Goal: Navigation & Orientation: Find specific page/section

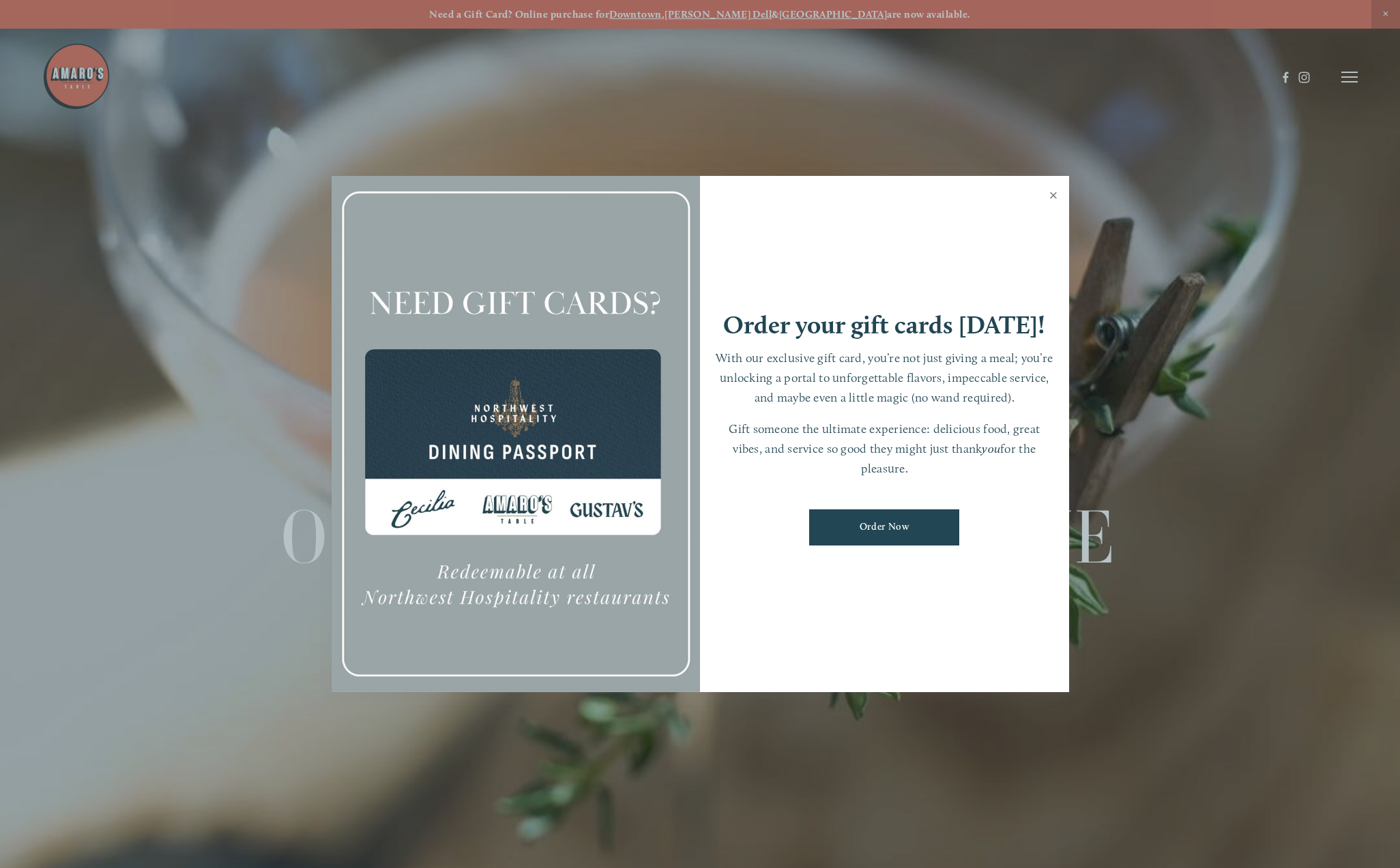
click at [1056, 195] on link "Close" at bounding box center [1053, 197] width 27 height 38
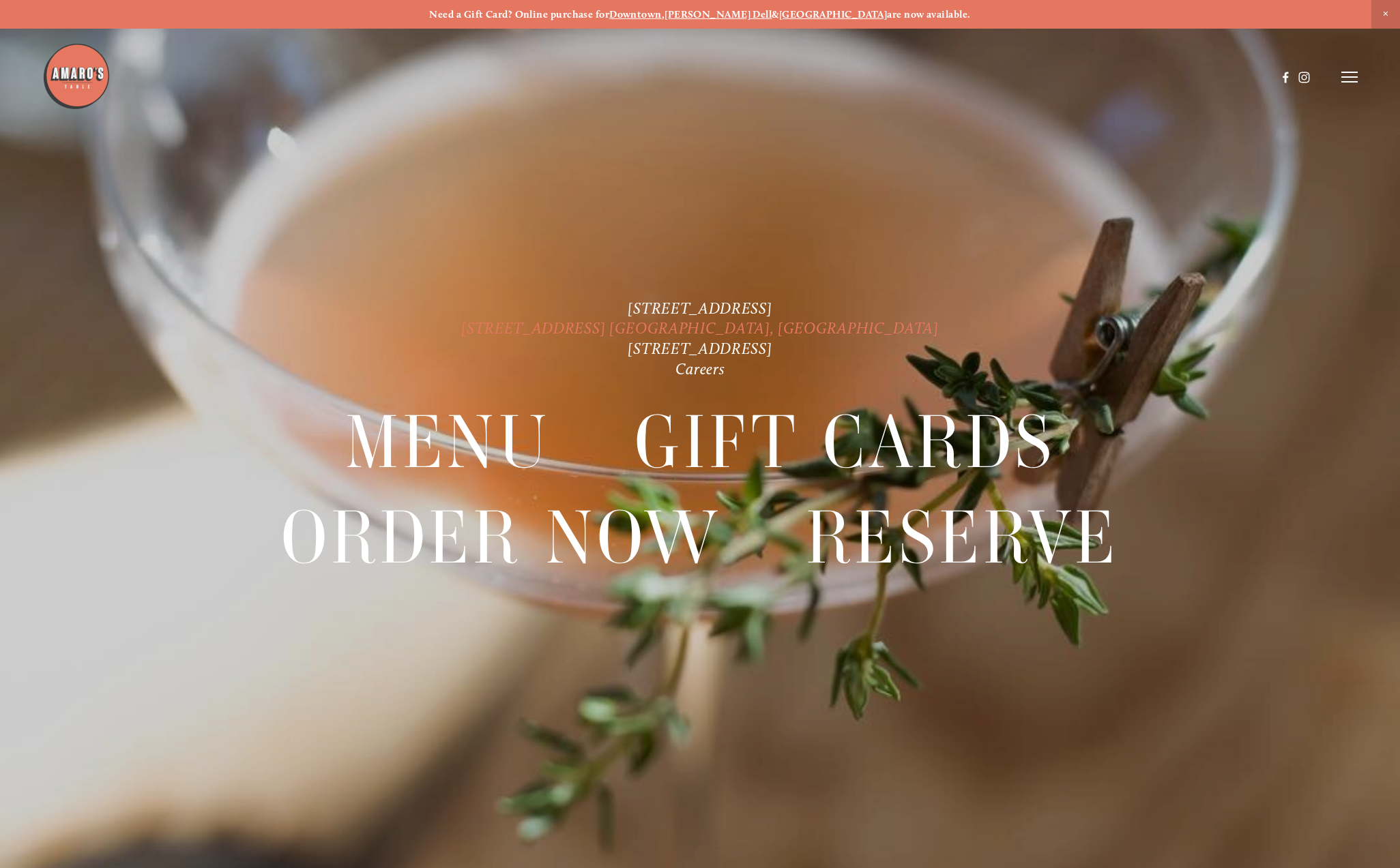
click at [626, 323] on link "[STREET_ADDRESS] [GEOGRAPHIC_DATA], [GEOGRAPHIC_DATA]" at bounding box center [700, 328] width 478 height 19
click at [1392, 10] on span "Close Announcement" at bounding box center [1386, 14] width 29 height 29
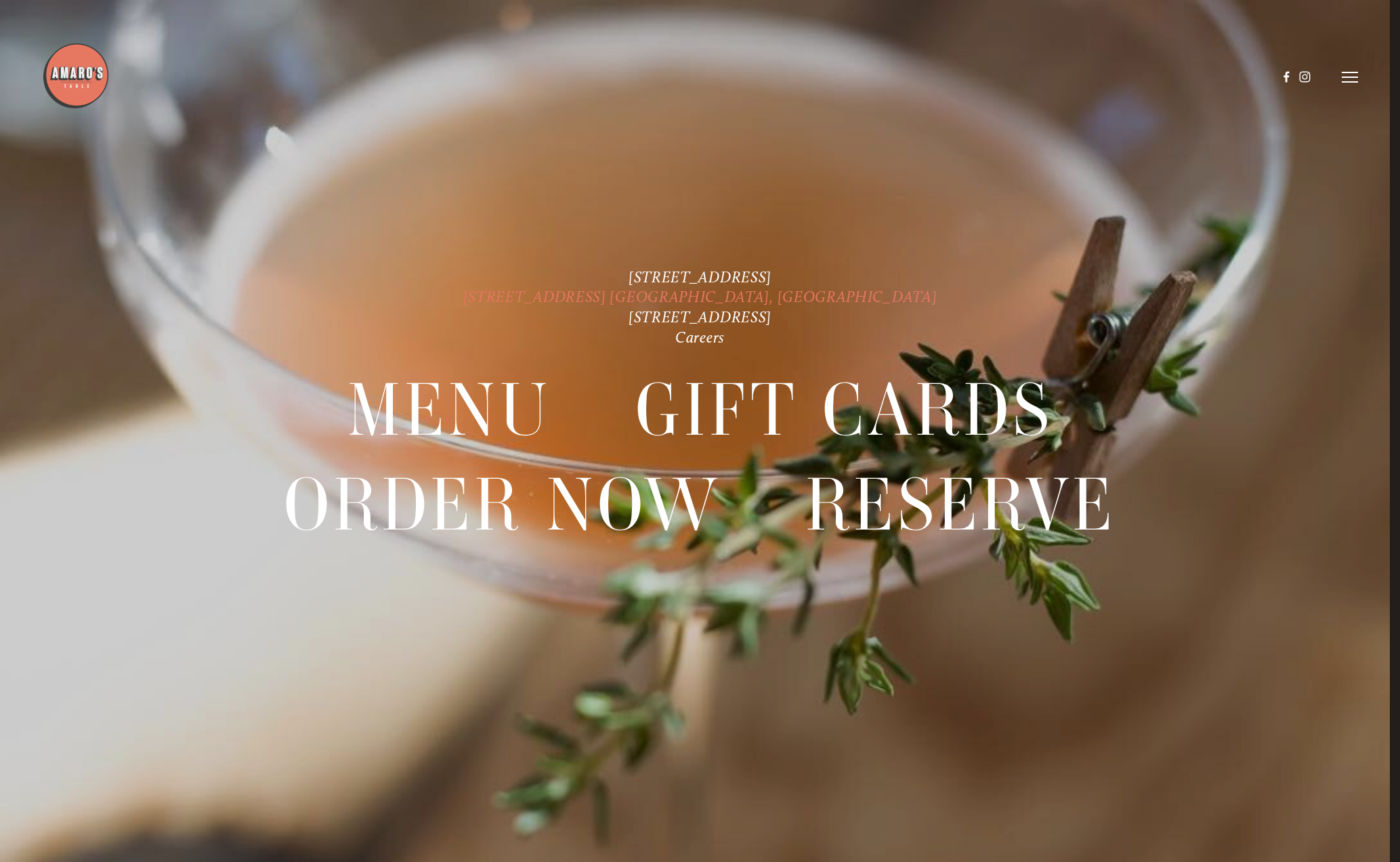
click at [656, 297] on link "[STREET_ADDRESS] [GEOGRAPHIC_DATA], [GEOGRAPHIC_DATA]" at bounding box center [700, 297] width 474 height 19
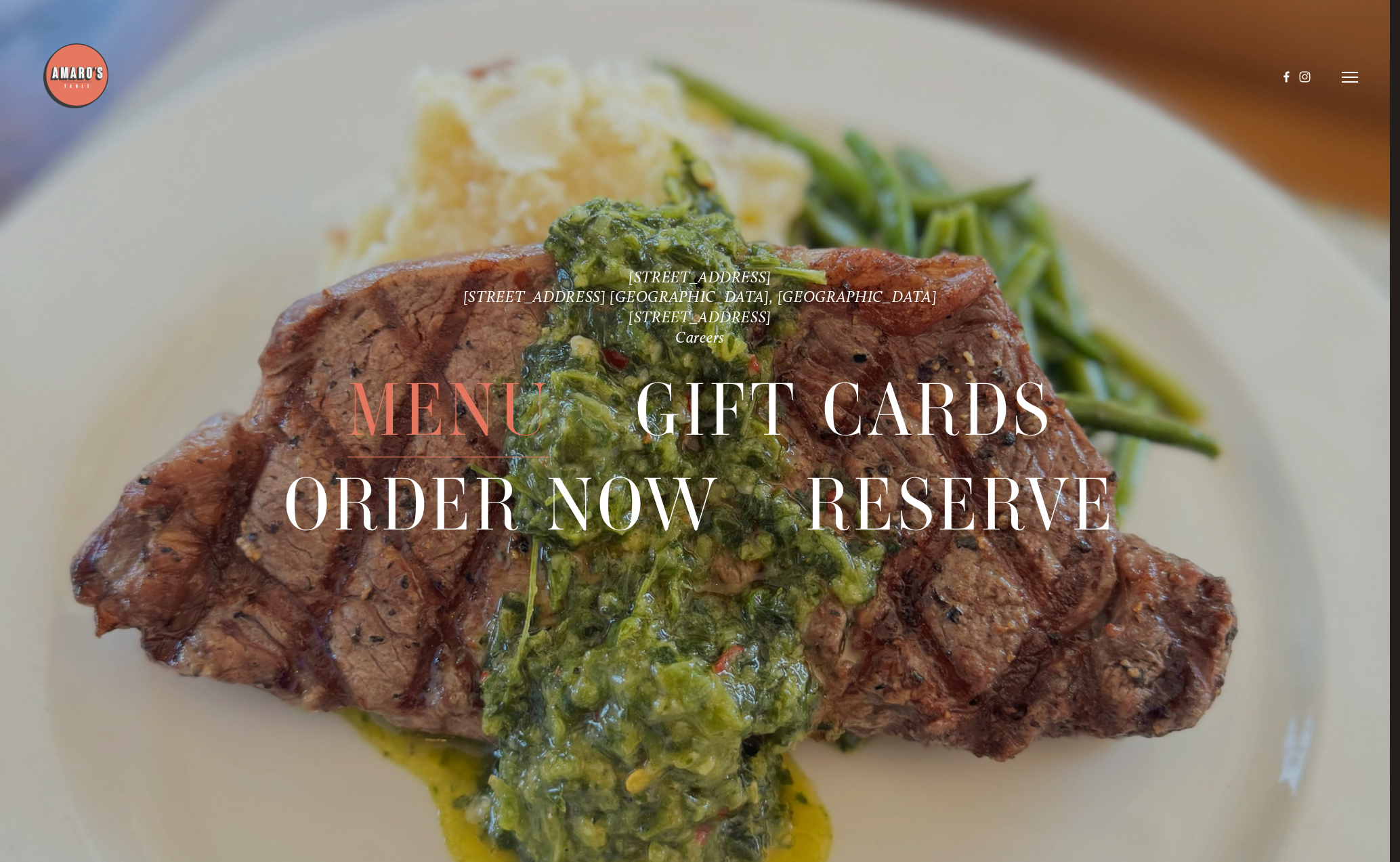
click at [441, 412] on span "Menu" at bounding box center [450, 410] width 205 height 94
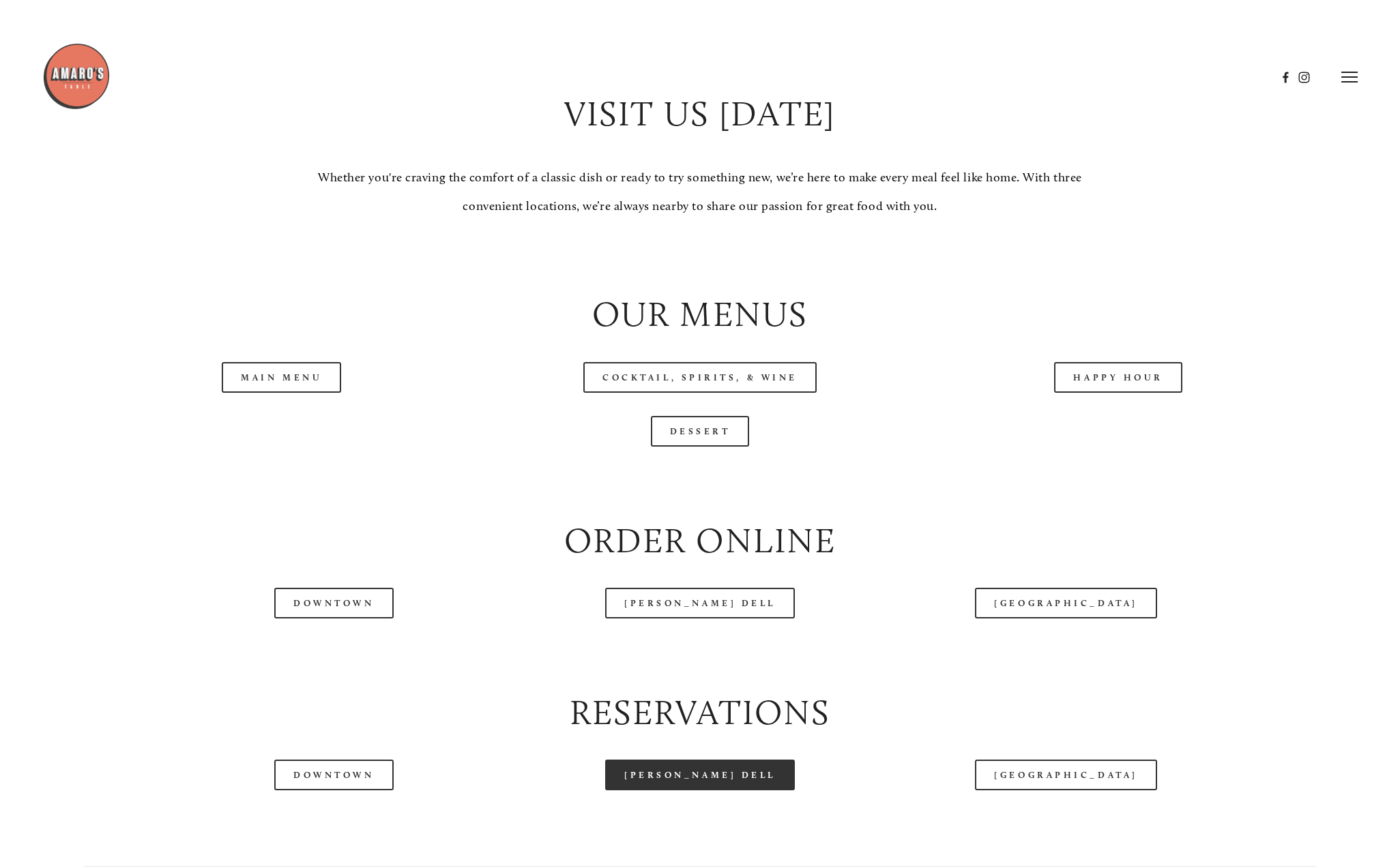
scroll to position [1017, 0]
